Goal: Transaction & Acquisition: Subscribe to service/newsletter

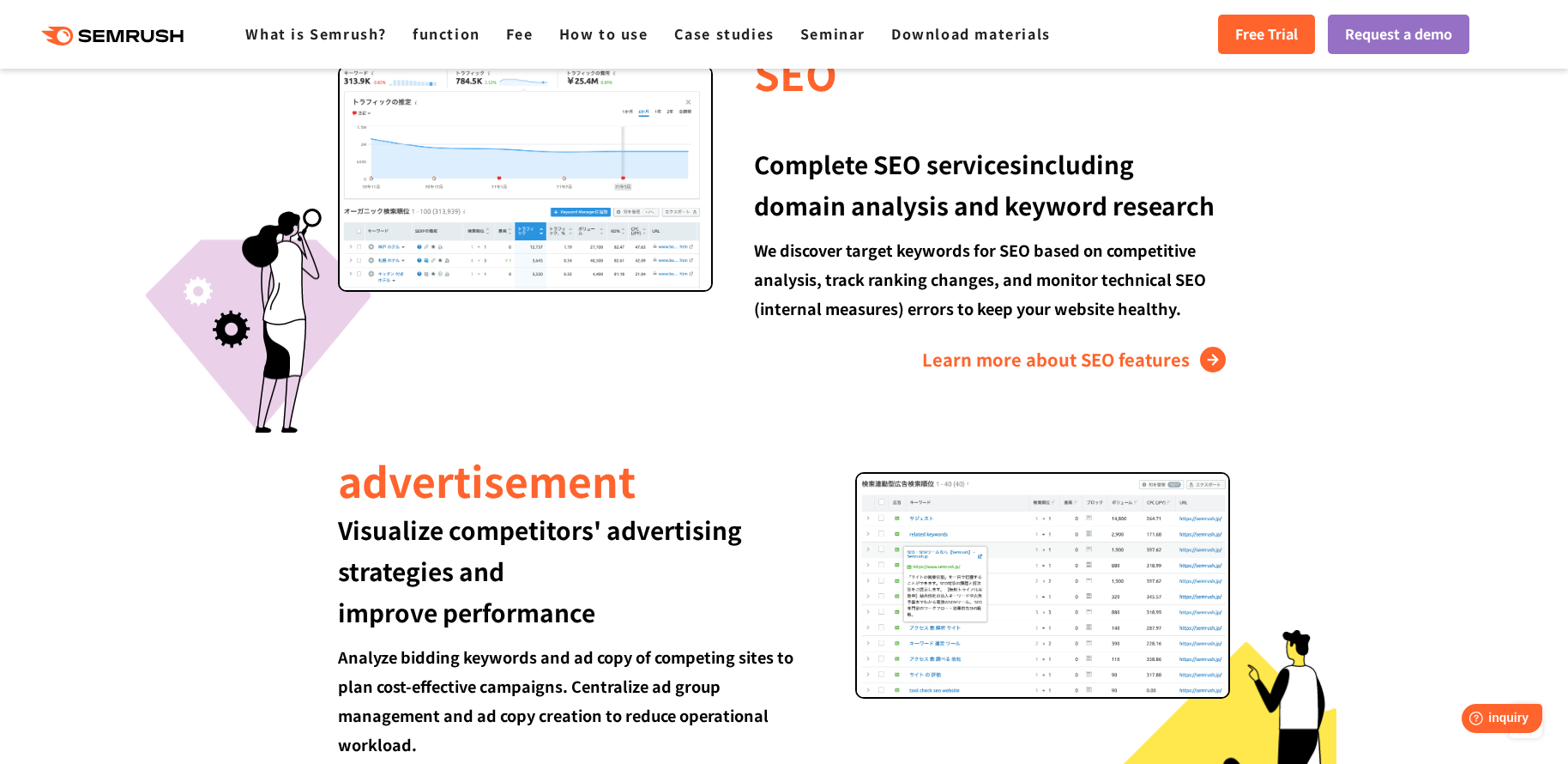
scroll to position [712, 0]
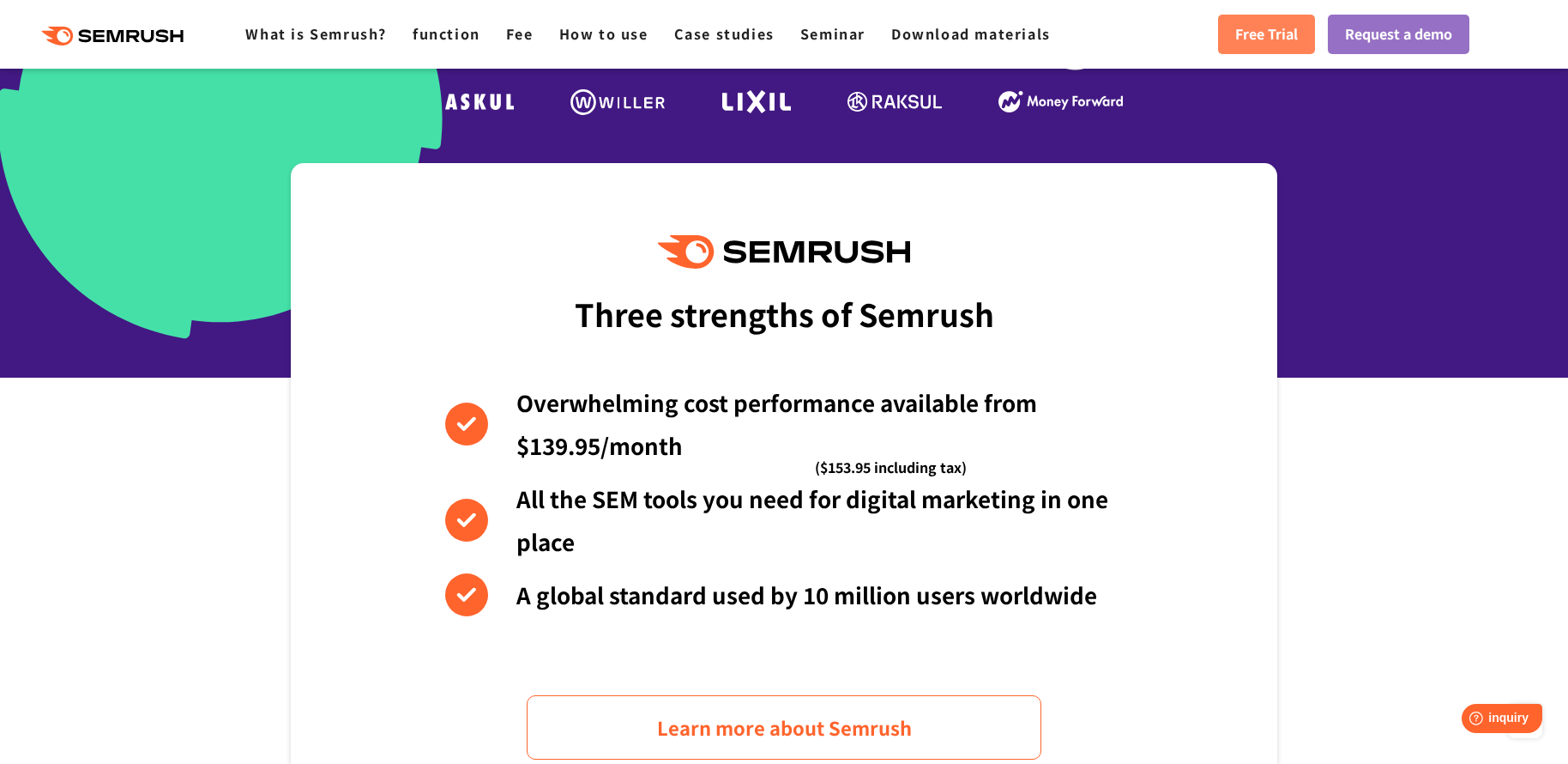
click at [1248, 32] on font "Free Trial" at bounding box center [1266, 33] width 63 height 20
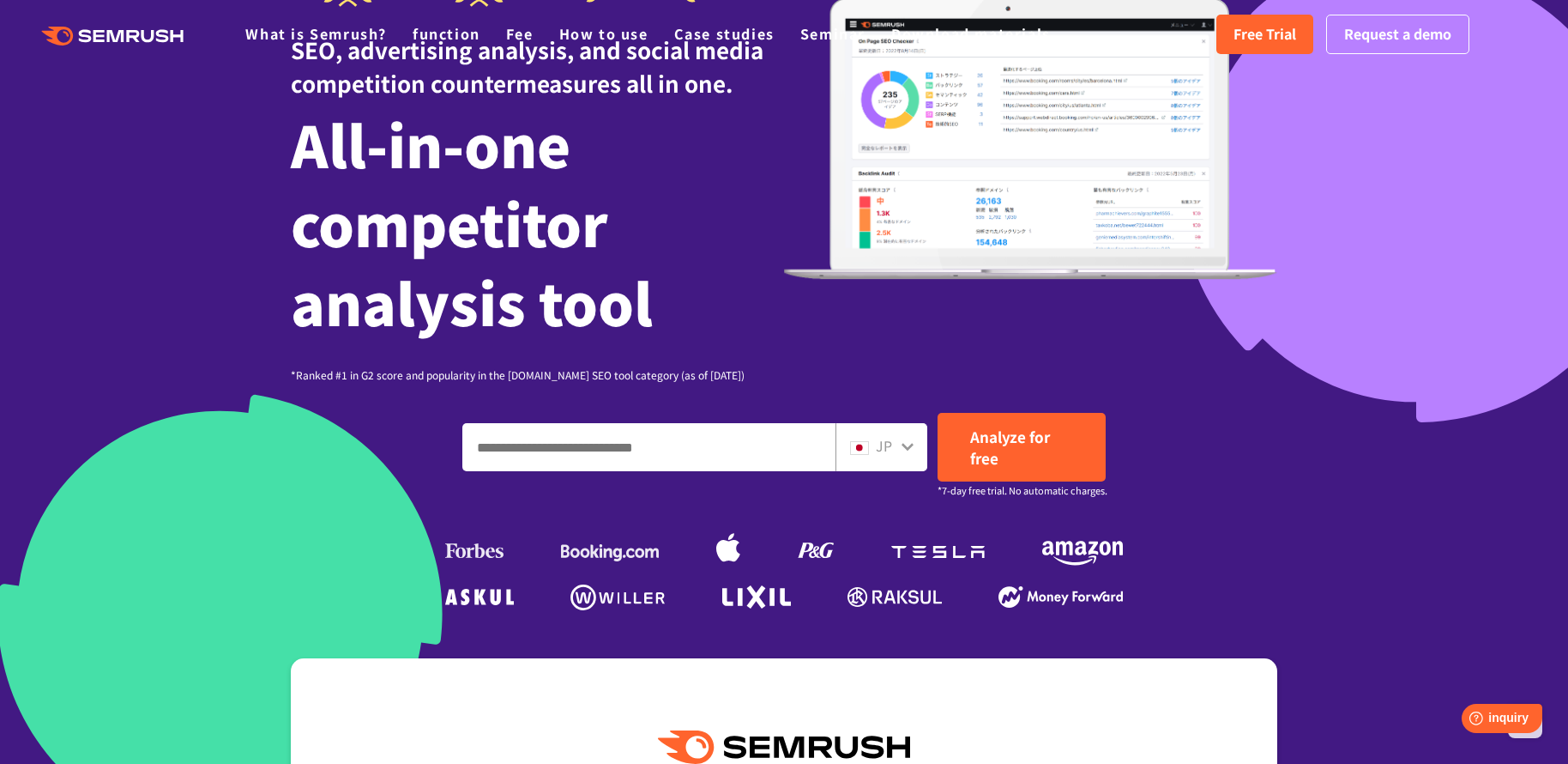
scroll to position [0, 0]
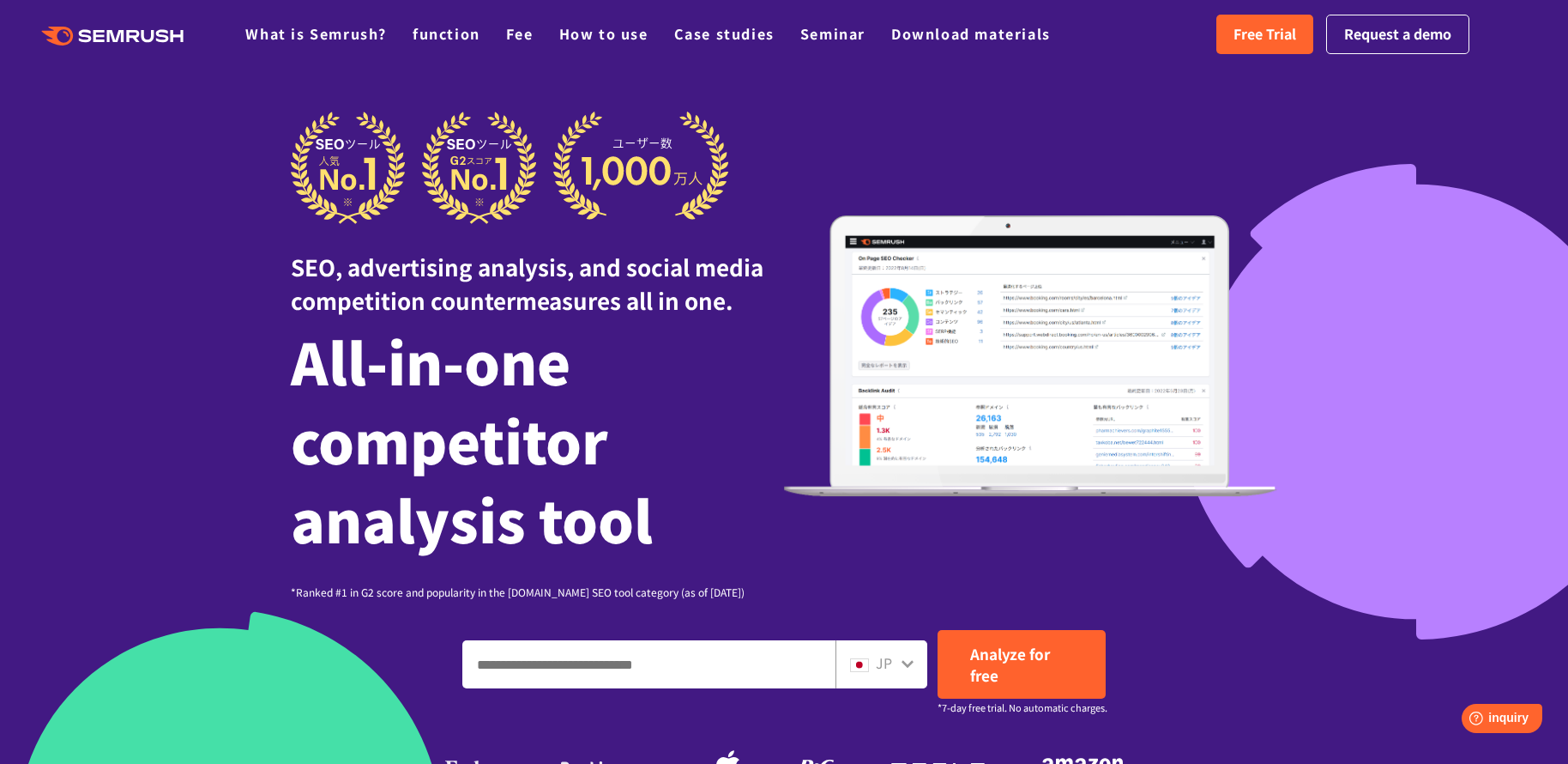
click at [899, 662] on div "JP" at bounding box center [877, 663] width 55 height 22
click at [1253, 31] on font "Free Trial" at bounding box center [1264, 33] width 63 height 20
click at [709, 670] on input "Enter a domain, keyword or URL" at bounding box center [648, 663] width 371 height 47
paste input "**********"
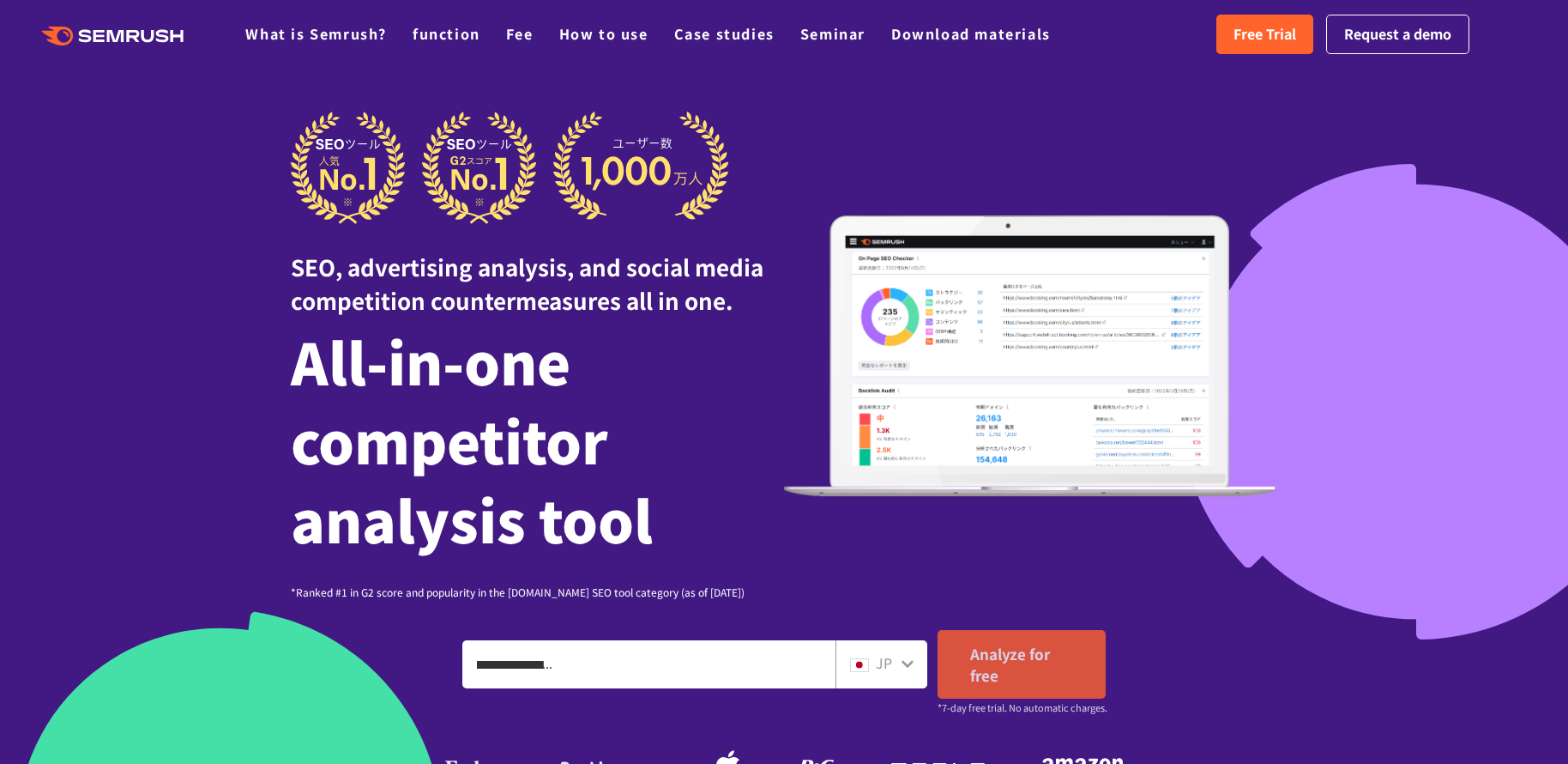
type input "**********"
click at [1004, 663] on font "Analyze for free" at bounding box center [1010, 663] width 79 height 43
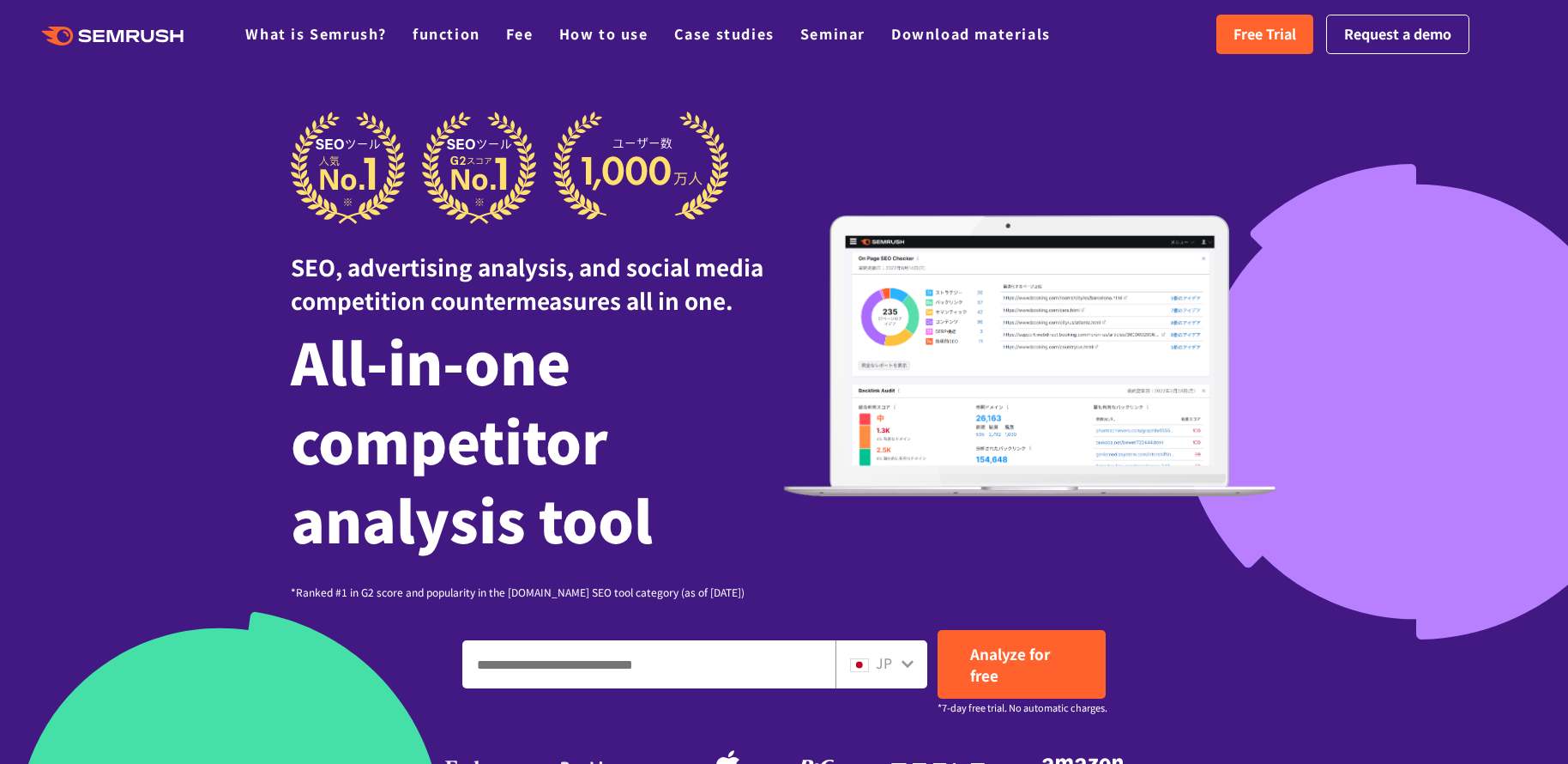
click at [746, 661] on input "Enter a domain, keyword or URL" at bounding box center [648, 663] width 371 height 47
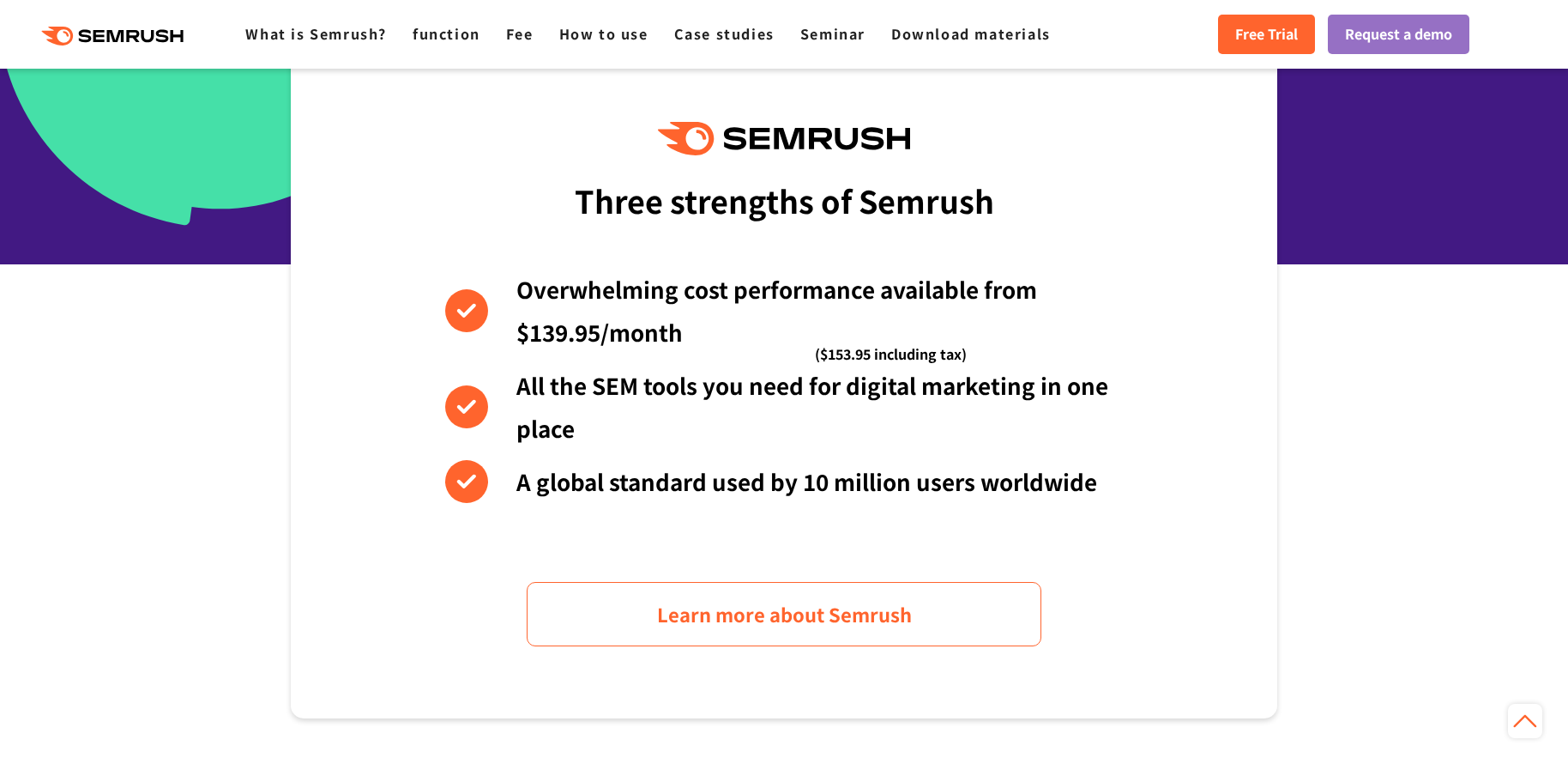
scroll to position [931, 0]
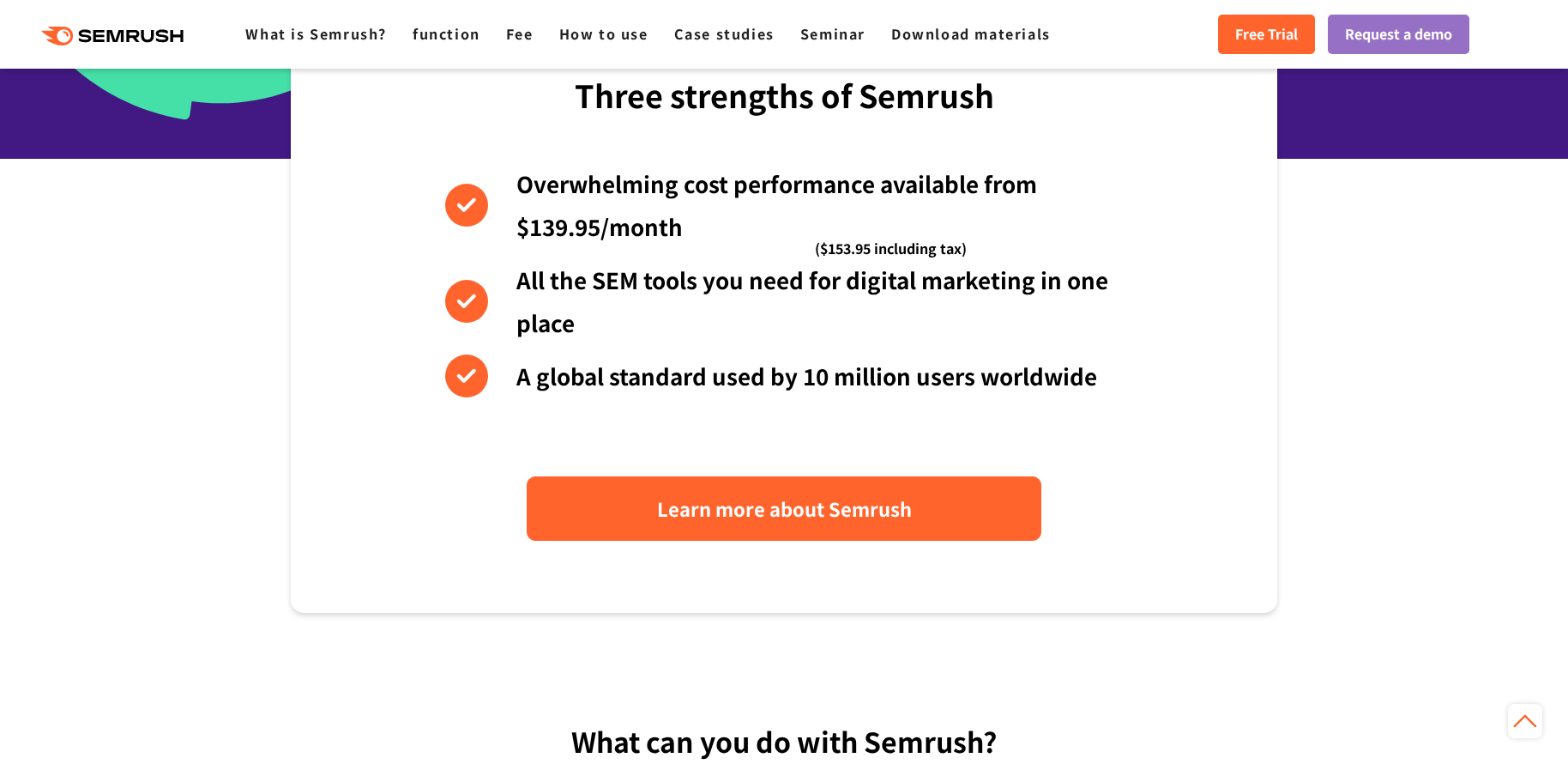
click at [841, 520] on font "Learn more about Semrush" at bounding box center [784, 507] width 255 height 27
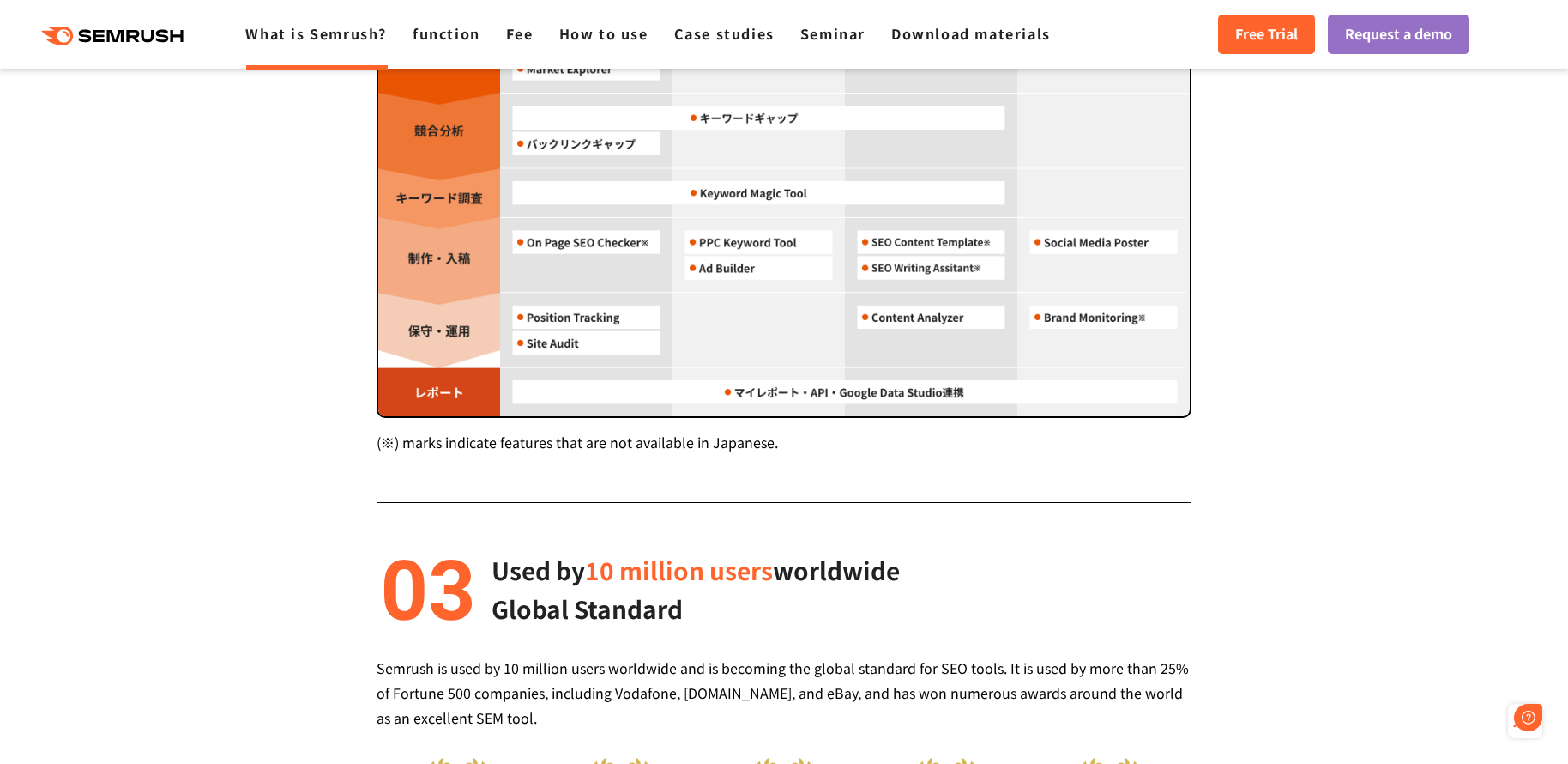
scroll to position [2256, 0]
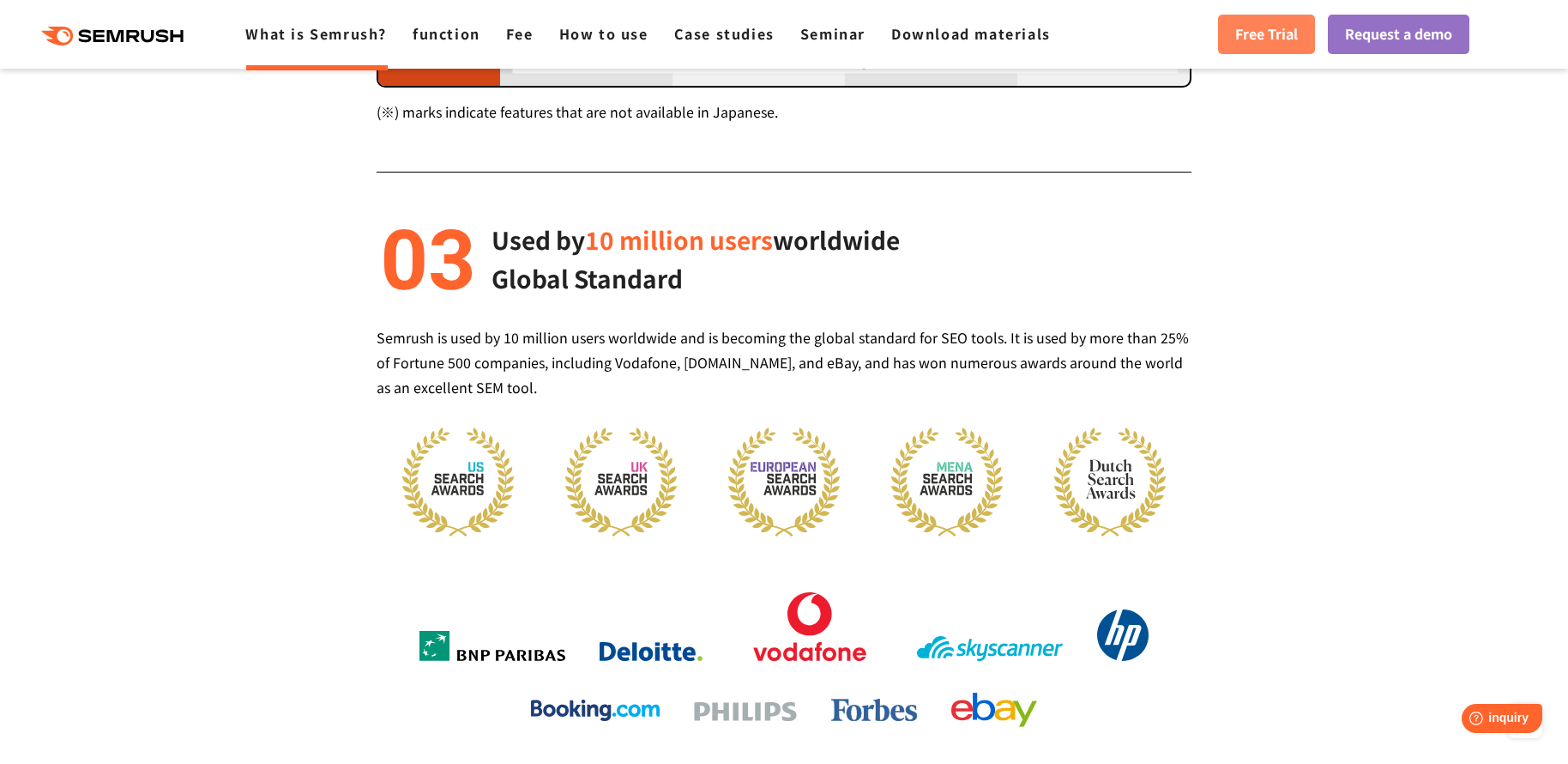
click at [1261, 36] on font "Free Trial" at bounding box center [1266, 33] width 63 height 20
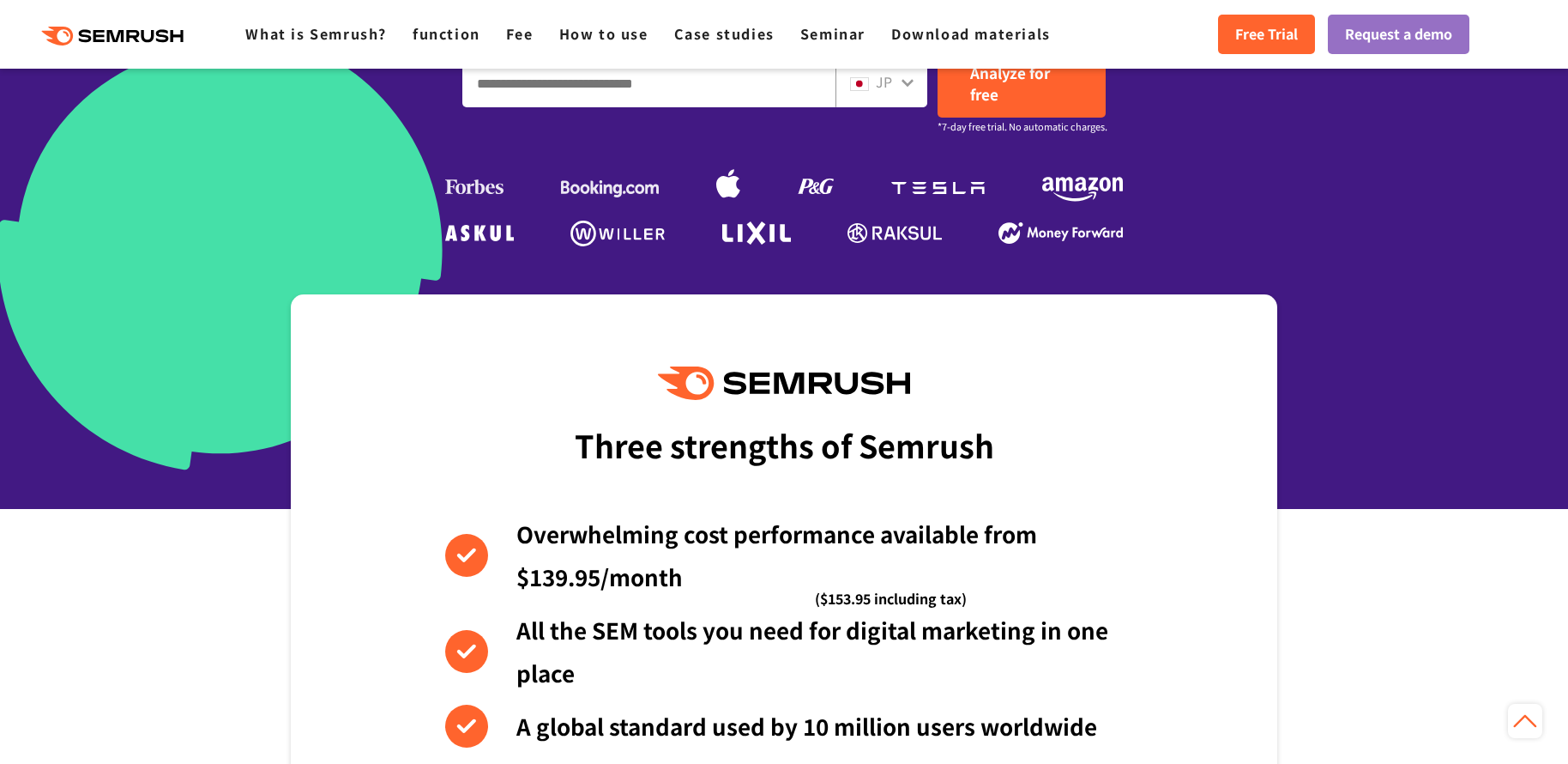
scroll to position [548, 0]
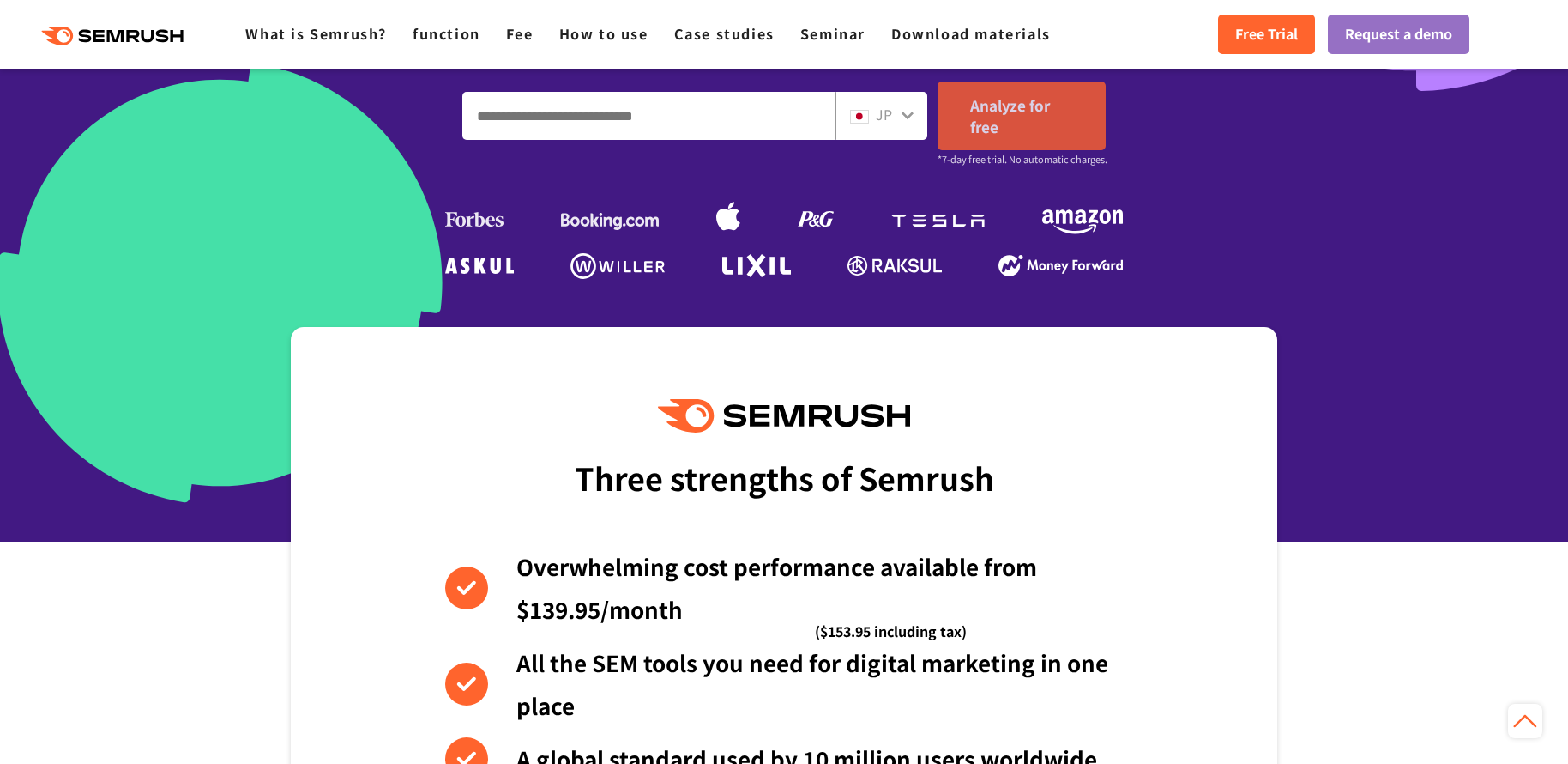
click at [989, 112] on font "Analyze for free" at bounding box center [1010, 116] width 79 height 43
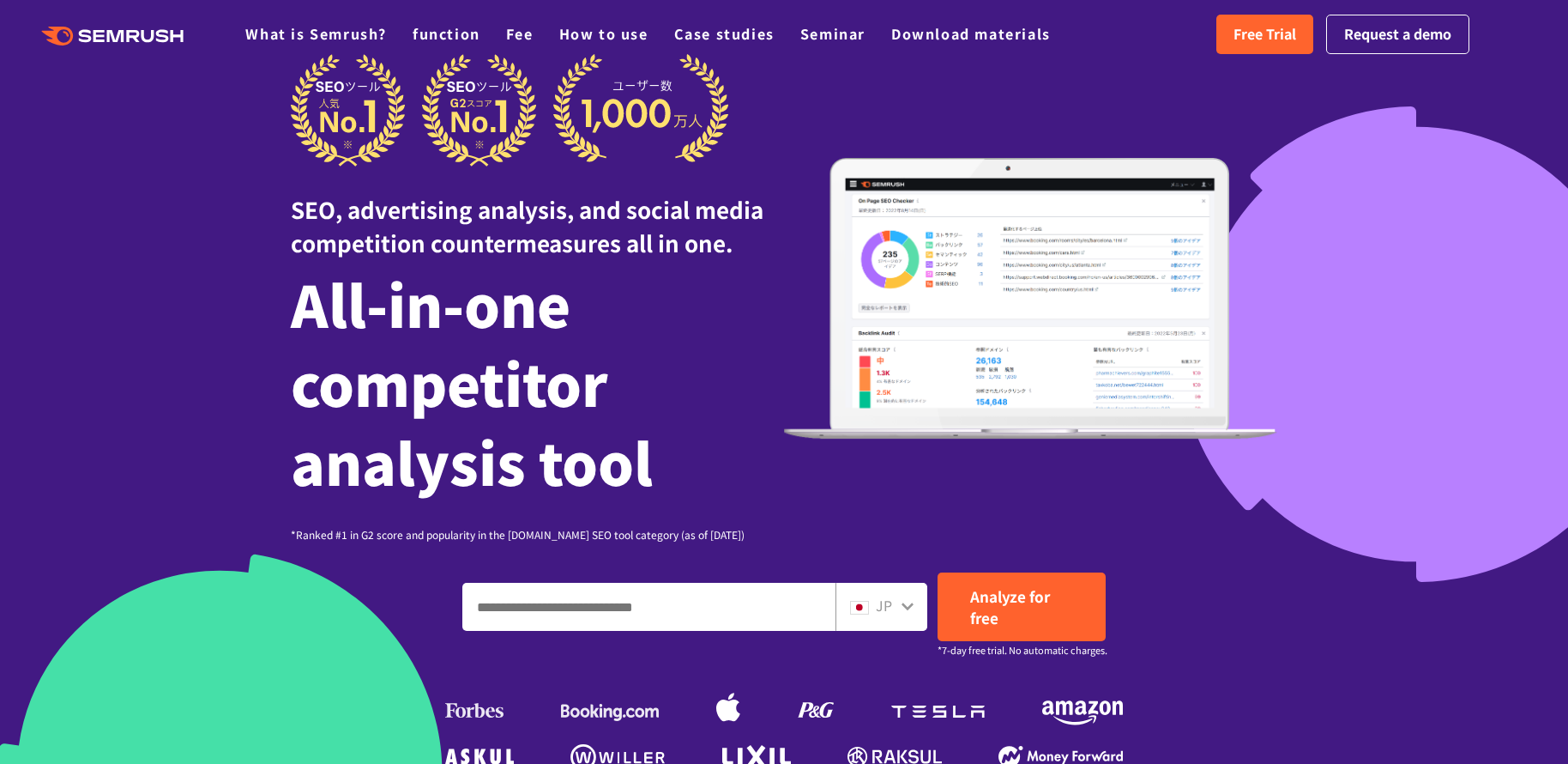
scroll to position [0, 0]
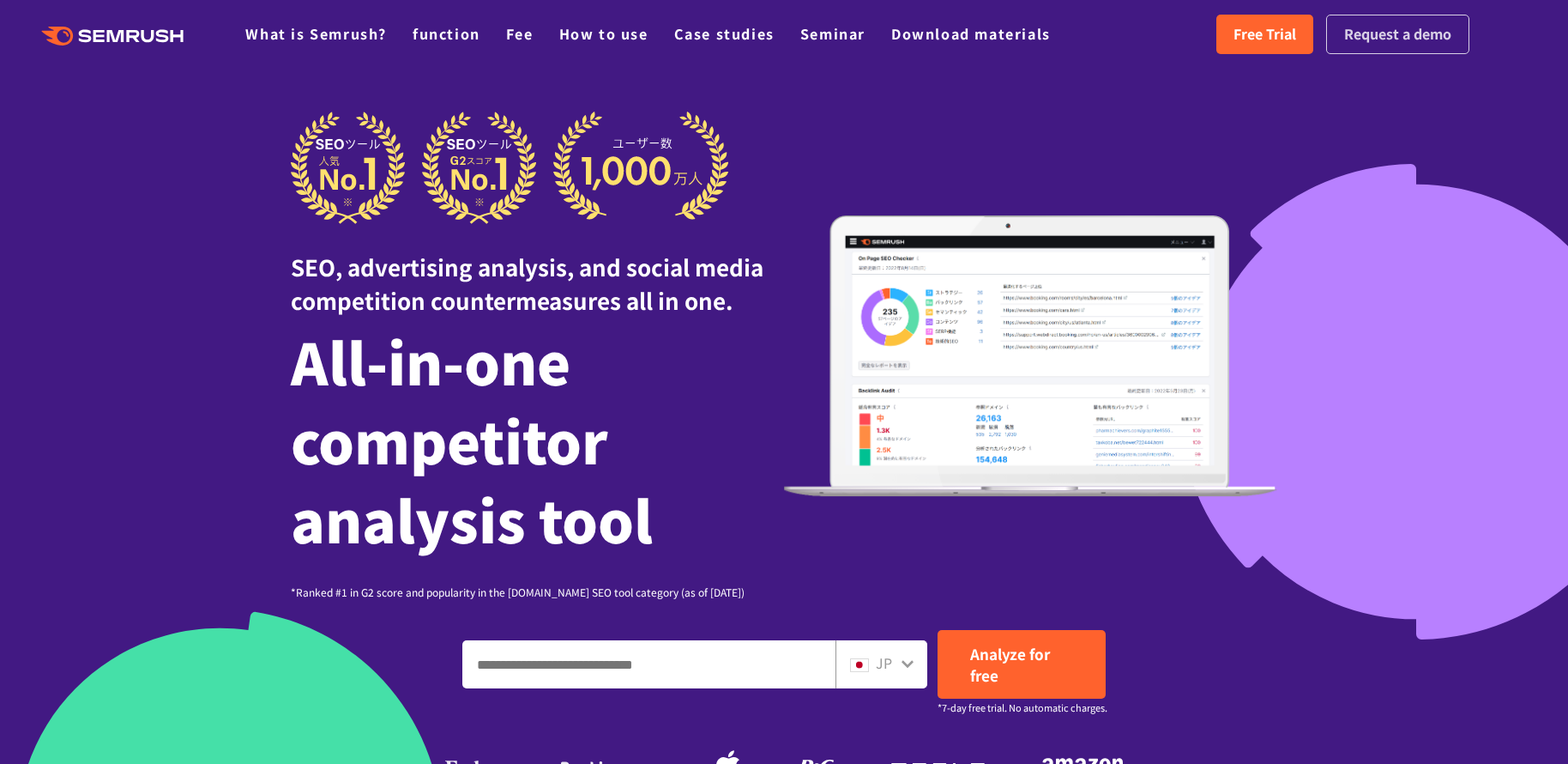
click at [1385, 35] on font "Request a demo" at bounding box center [1398, 33] width 108 height 20
click at [674, 668] on input "Enter a domain, keyword or URL" at bounding box center [648, 663] width 371 height 47
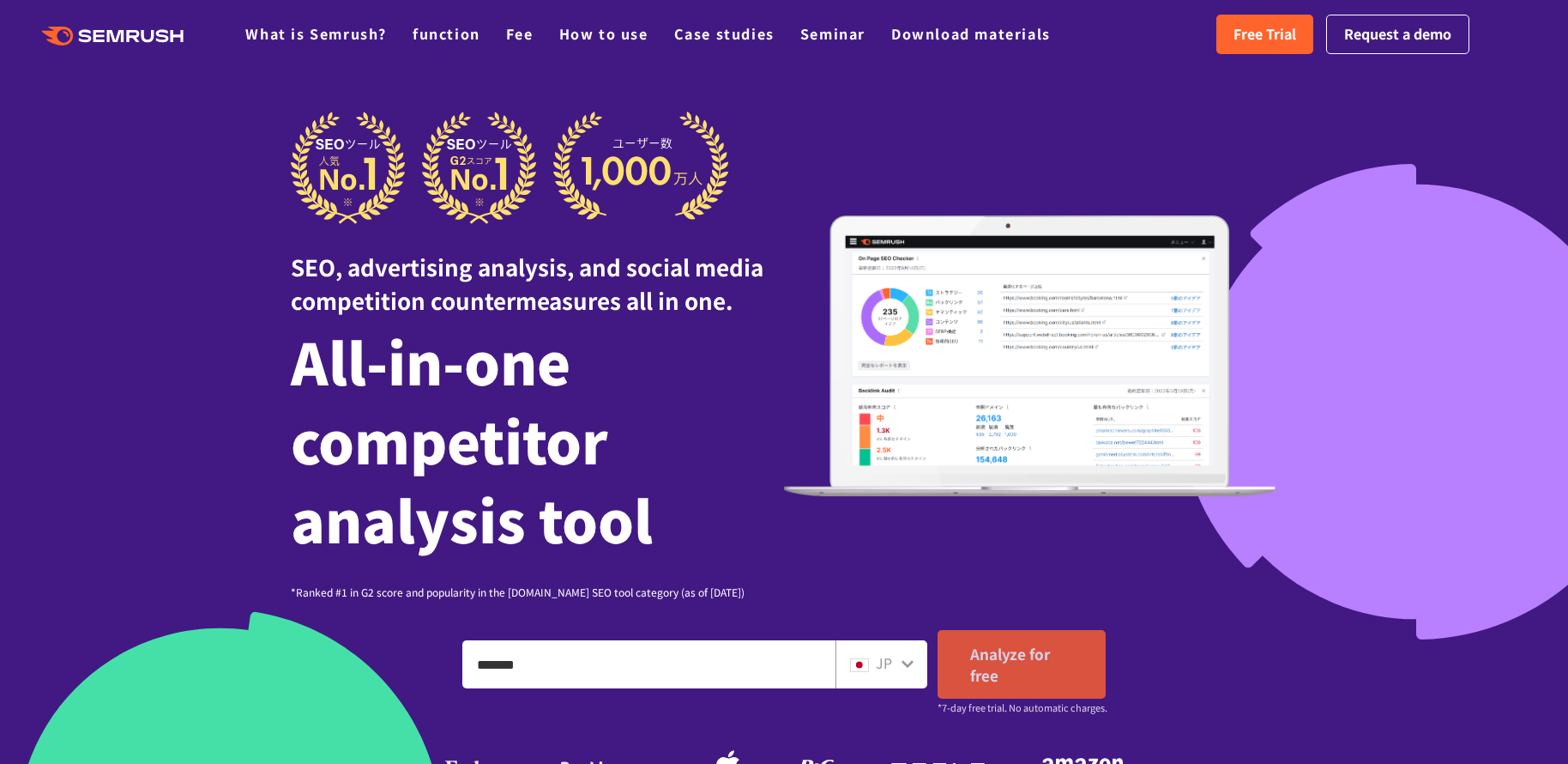
type input "*******"
click at [995, 658] on font "Analyze for free" at bounding box center [1010, 663] width 79 height 43
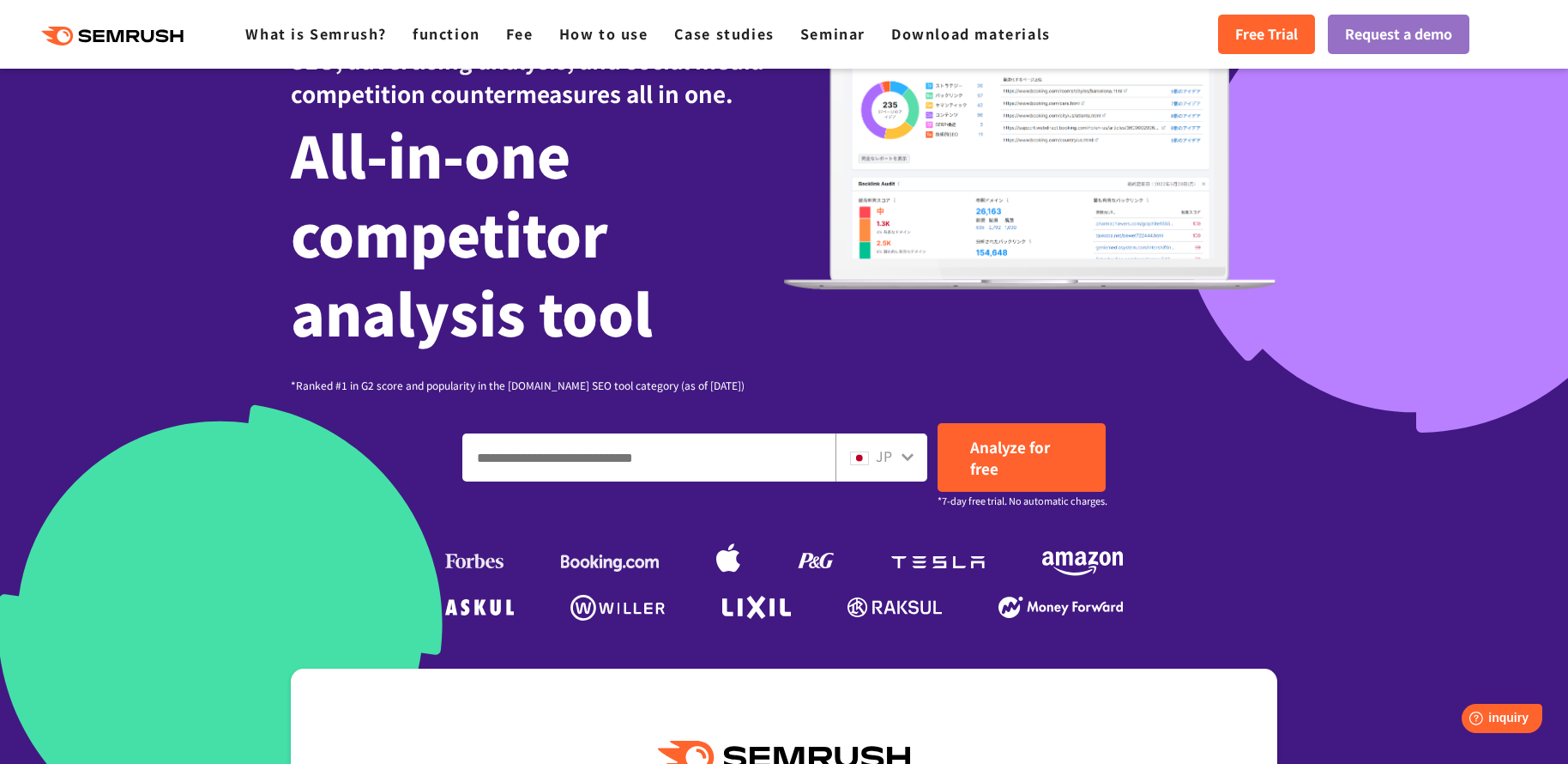
scroll to position [313, 0]
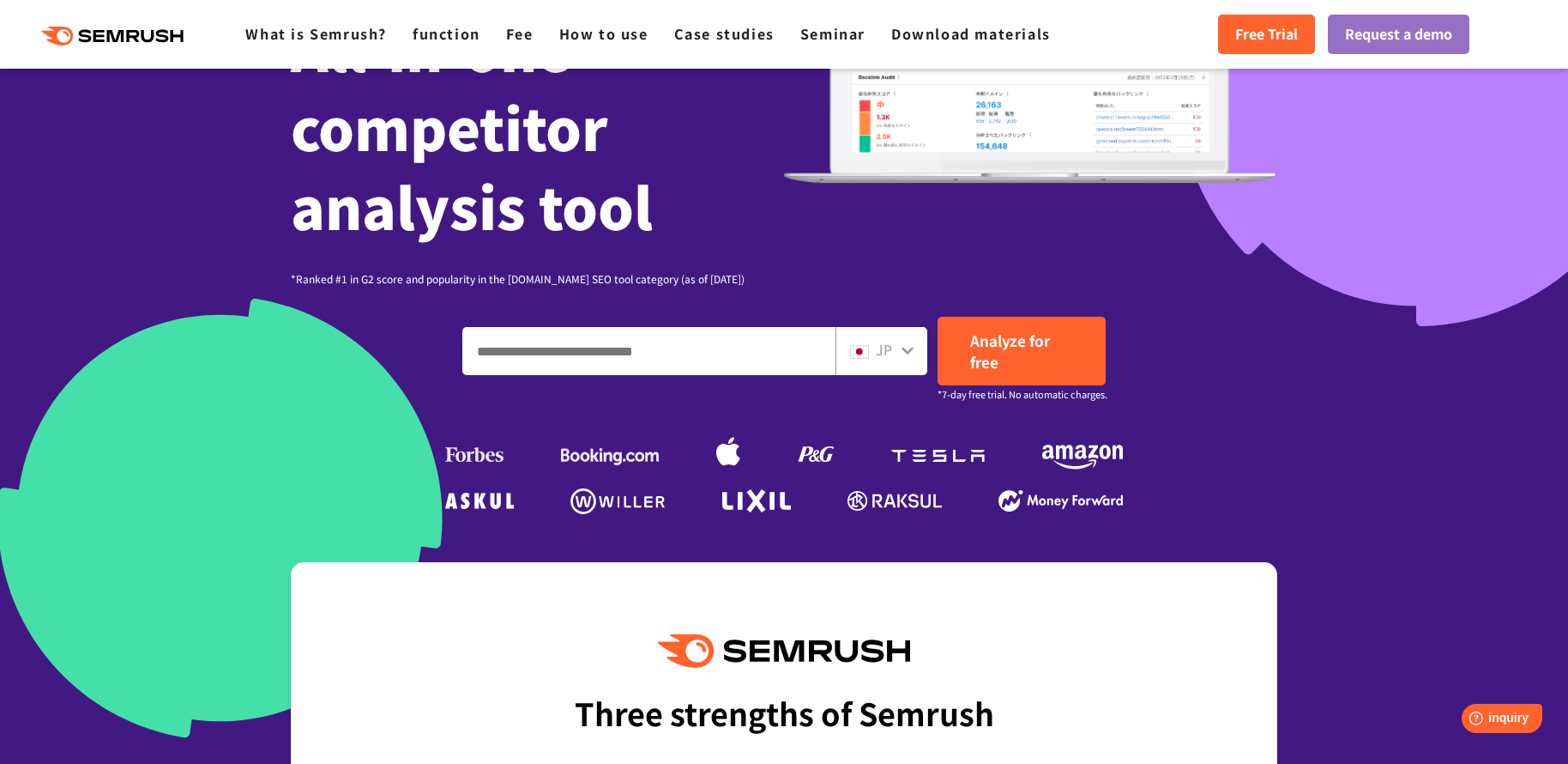
click at [906, 344] on icon at bounding box center [907, 350] width 14 height 14
click at [905, 348] on icon at bounding box center [907, 350] width 14 height 14
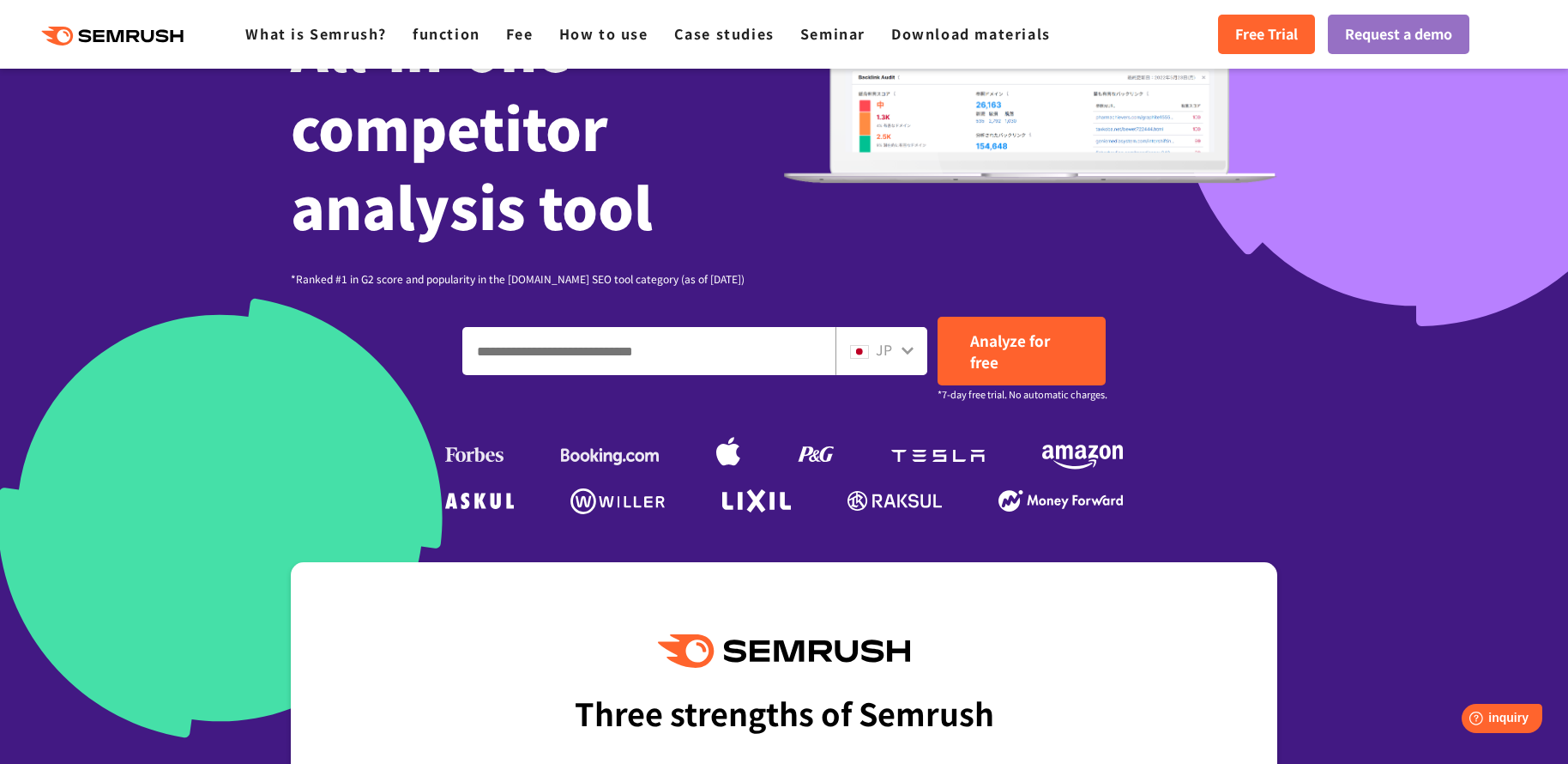
click at [905, 348] on icon at bounding box center [907, 350] width 14 height 14
click at [746, 340] on input "Enter a domain, keyword or URL" at bounding box center [648, 350] width 371 height 47
type input "**********"
click at [992, 360] on font "Analyze for free" at bounding box center [1010, 350] width 79 height 43
click at [116, 38] on icon ".cls {fill: #FF642D;}" at bounding box center [114, 35] width 194 height 19
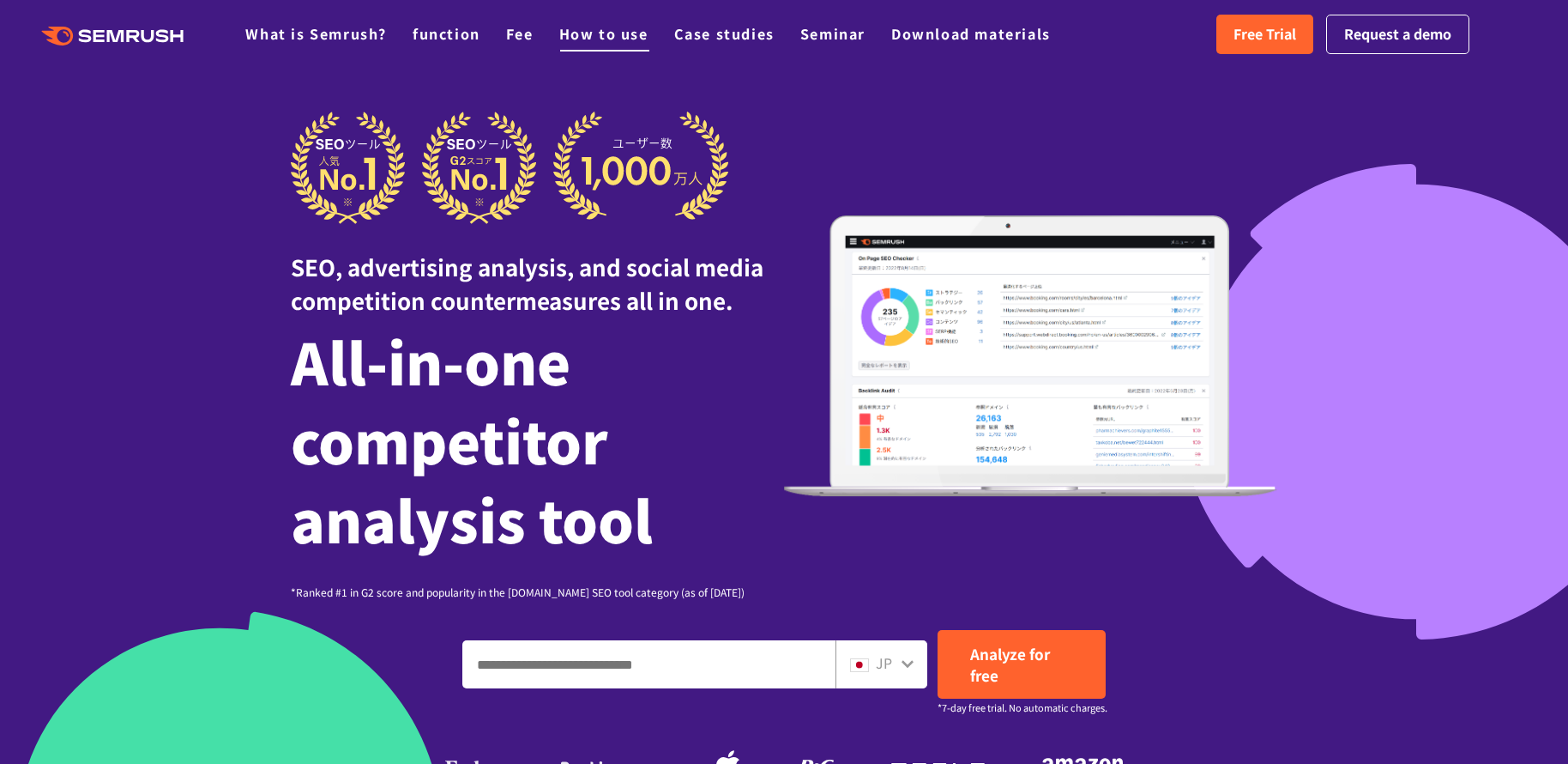
click at [578, 32] on font "How to use" at bounding box center [603, 33] width 89 height 20
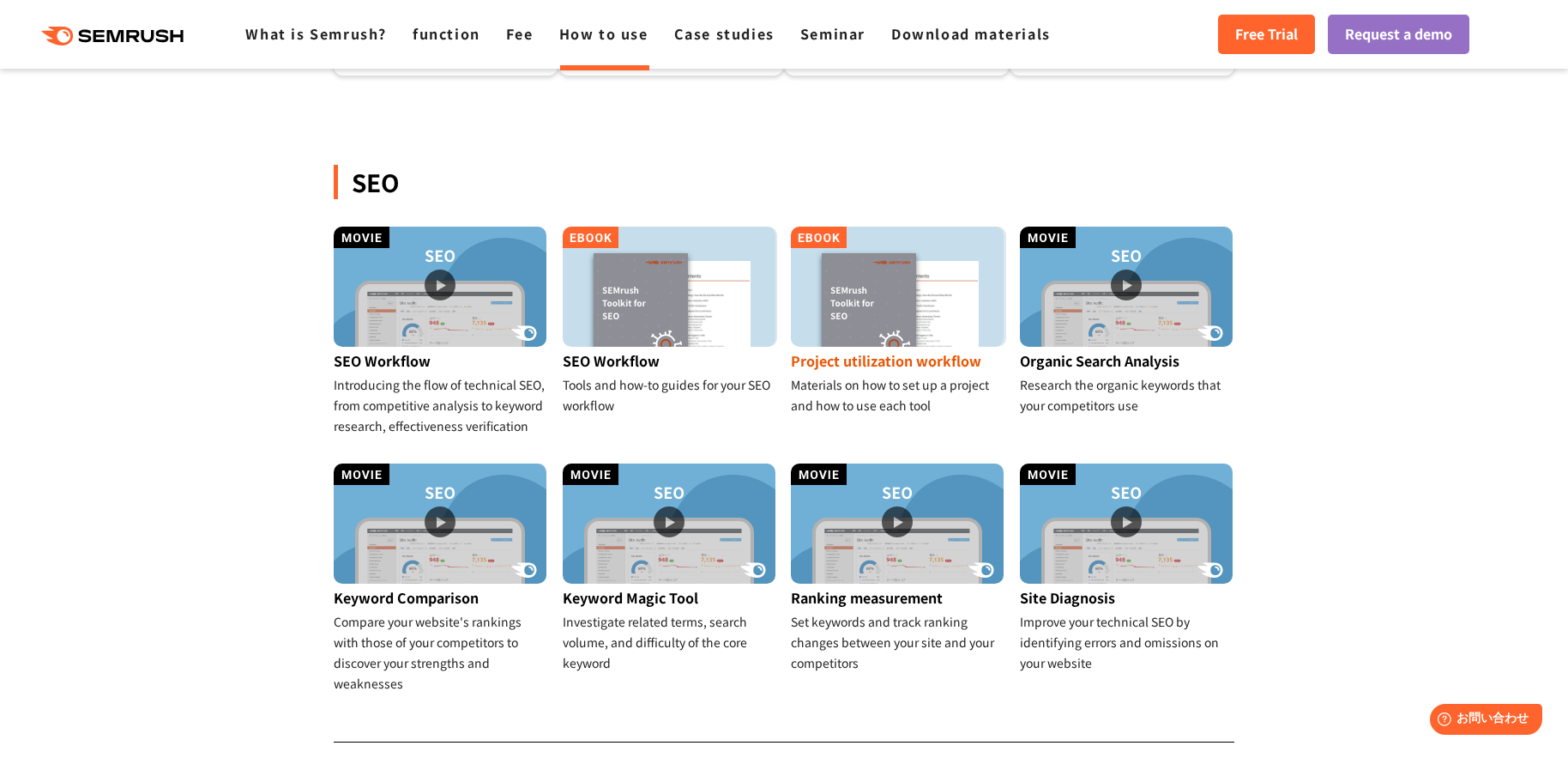
scroll to position [327, 0]
click at [1119, 299] on img at bounding box center [1125, 286] width 213 height 120
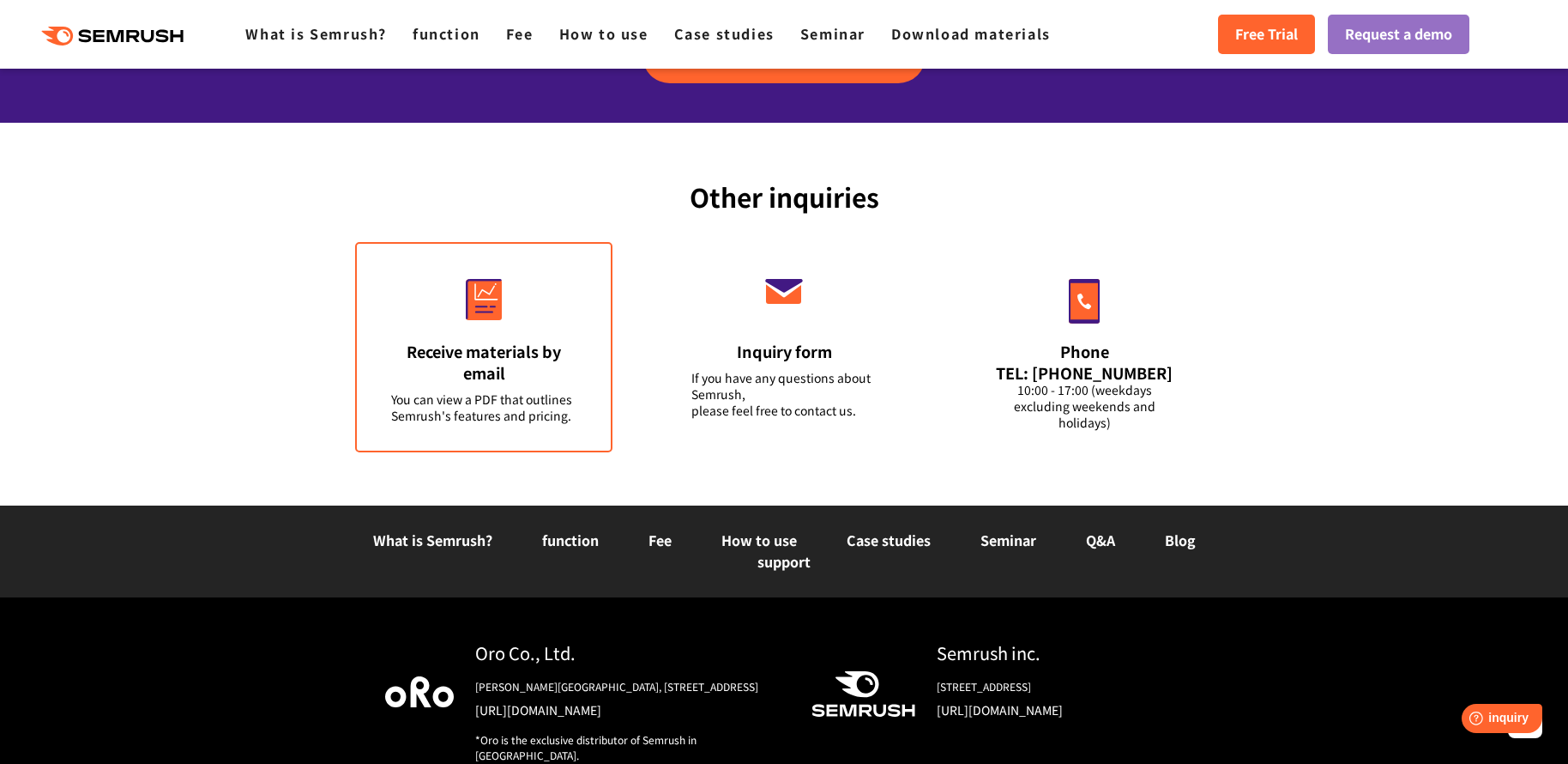
scroll to position [6674, 0]
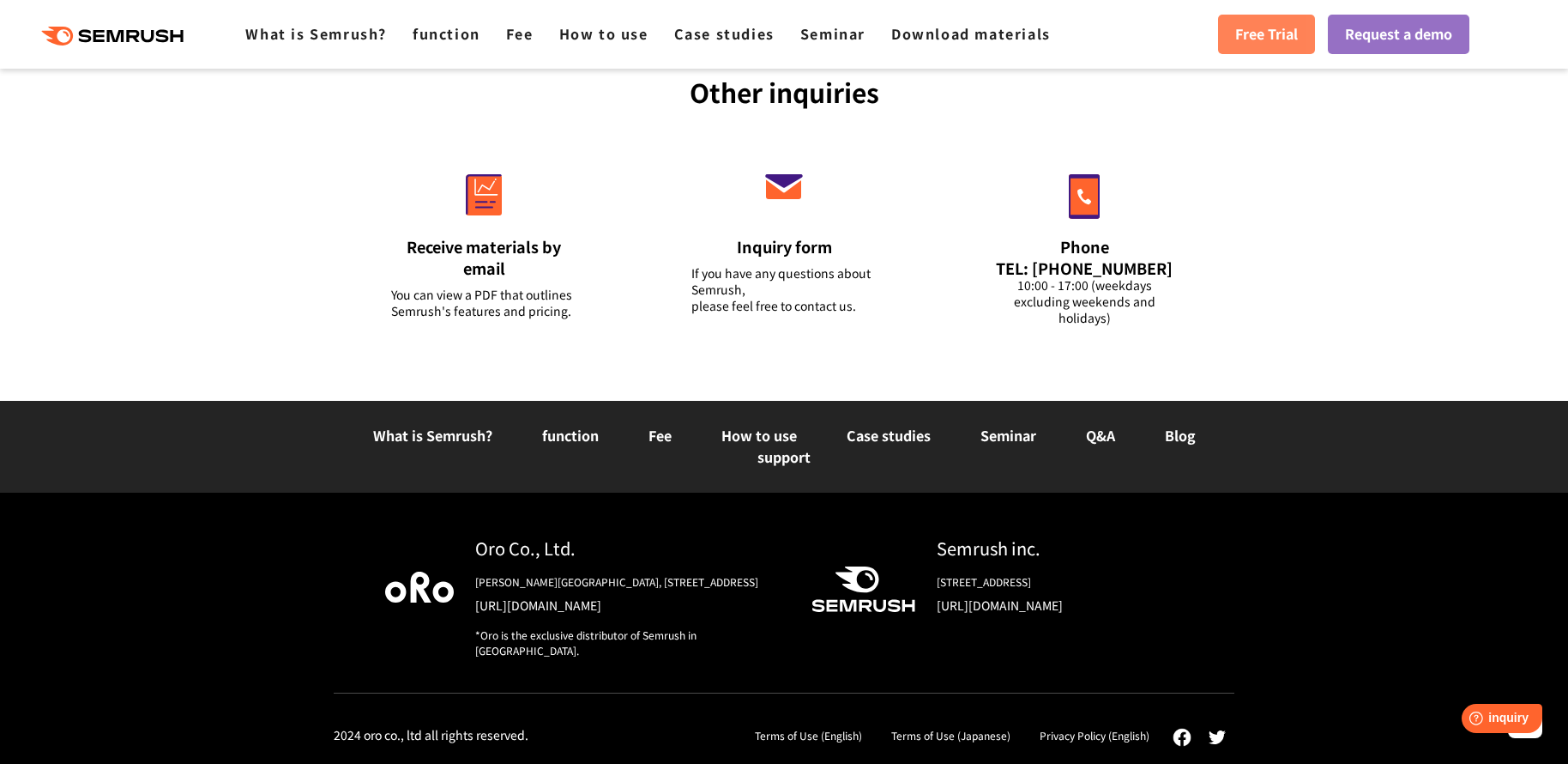
click at [1263, 29] on font "Free Trial" at bounding box center [1266, 33] width 63 height 20
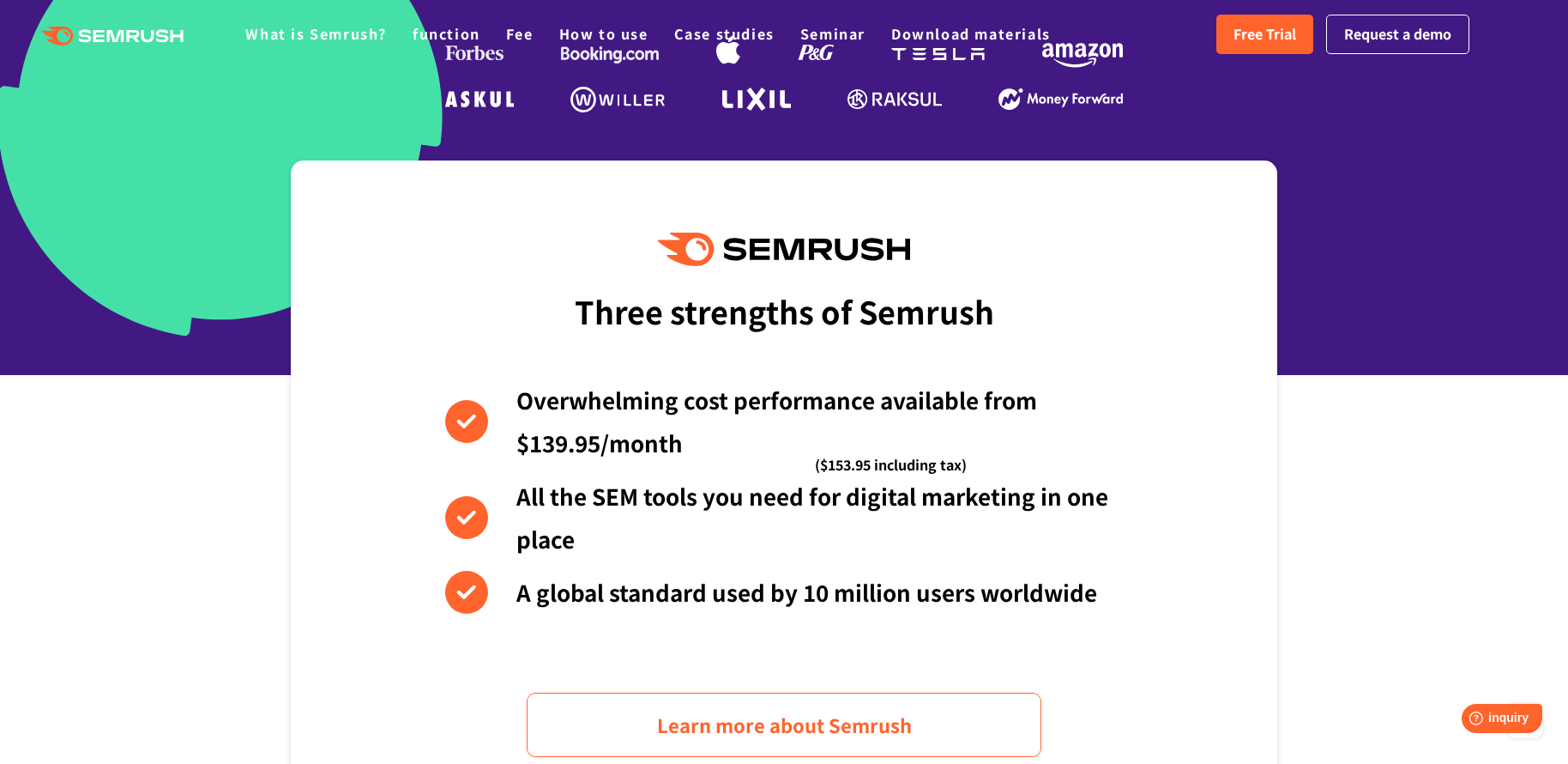
scroll to position [0, 0]
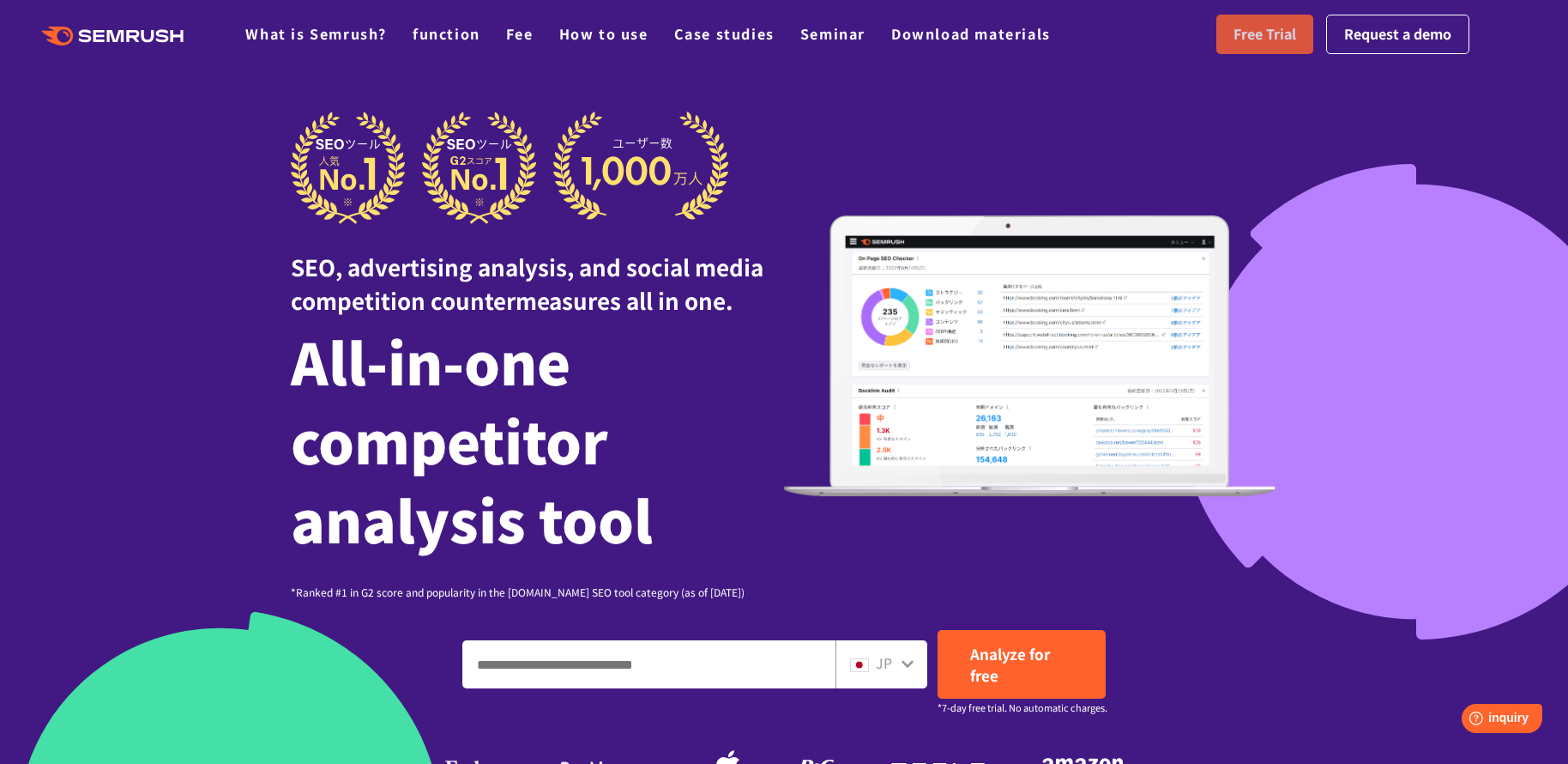
click at [1271, 37] on font "Free Trial" at bounding box center [1264, 33] width 63 height 20
